Goal: Task Accomplishment & Management: Complete application form

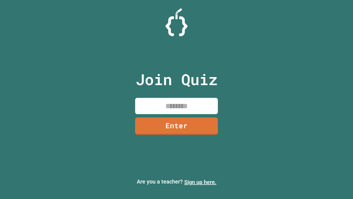
click at [200, 182] on link "Sign up here." at bounding box center [200, 182] width 32 height 7
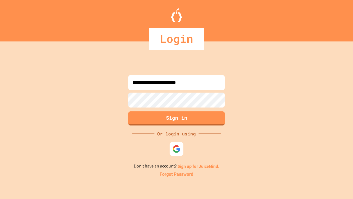
type input "**********"
